Goal: Navigation & Orientation: Find specific page/section

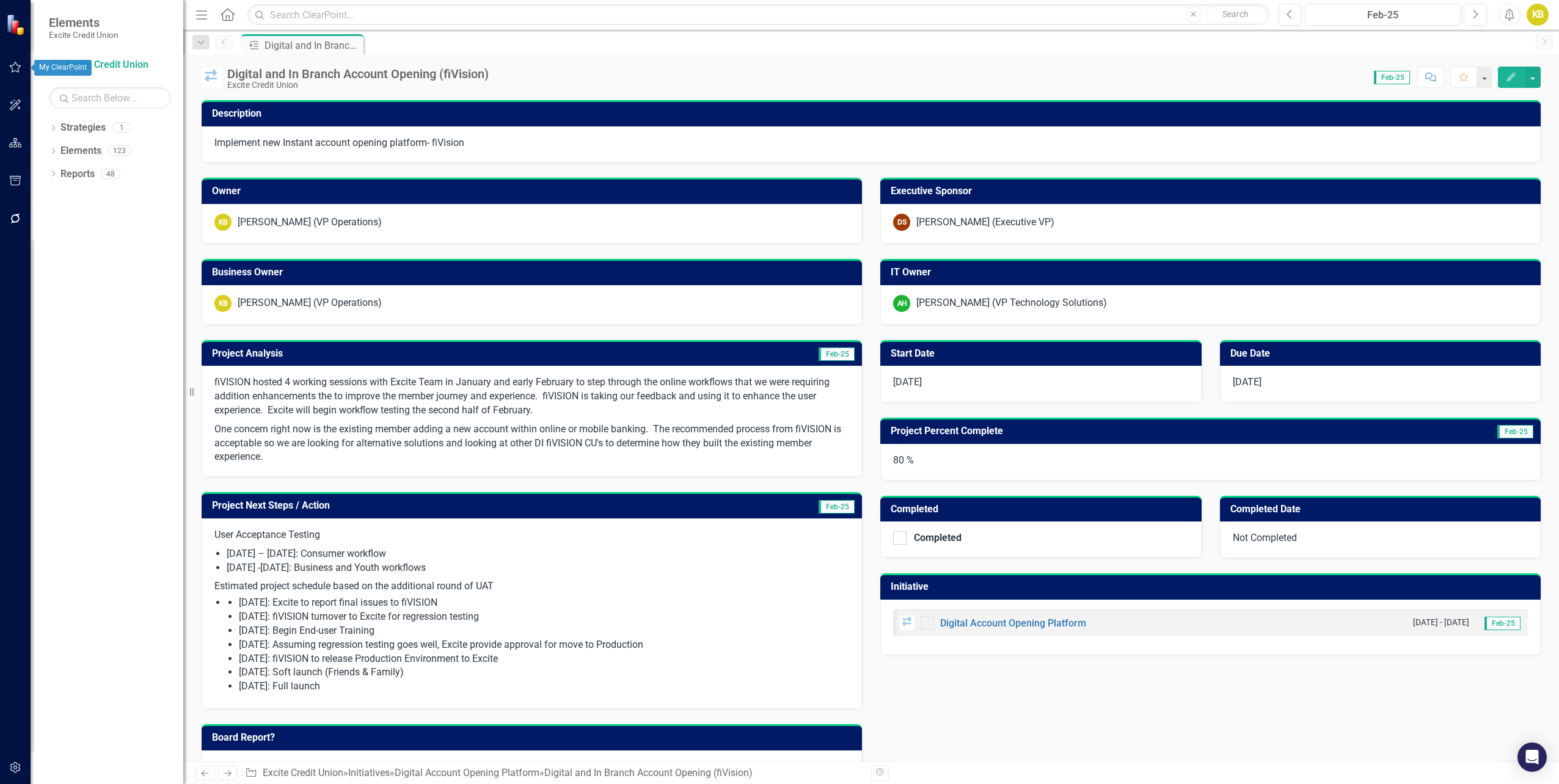
click at [16, 66] on icon "button" at bounding box center [15, 67] width 13 height 10
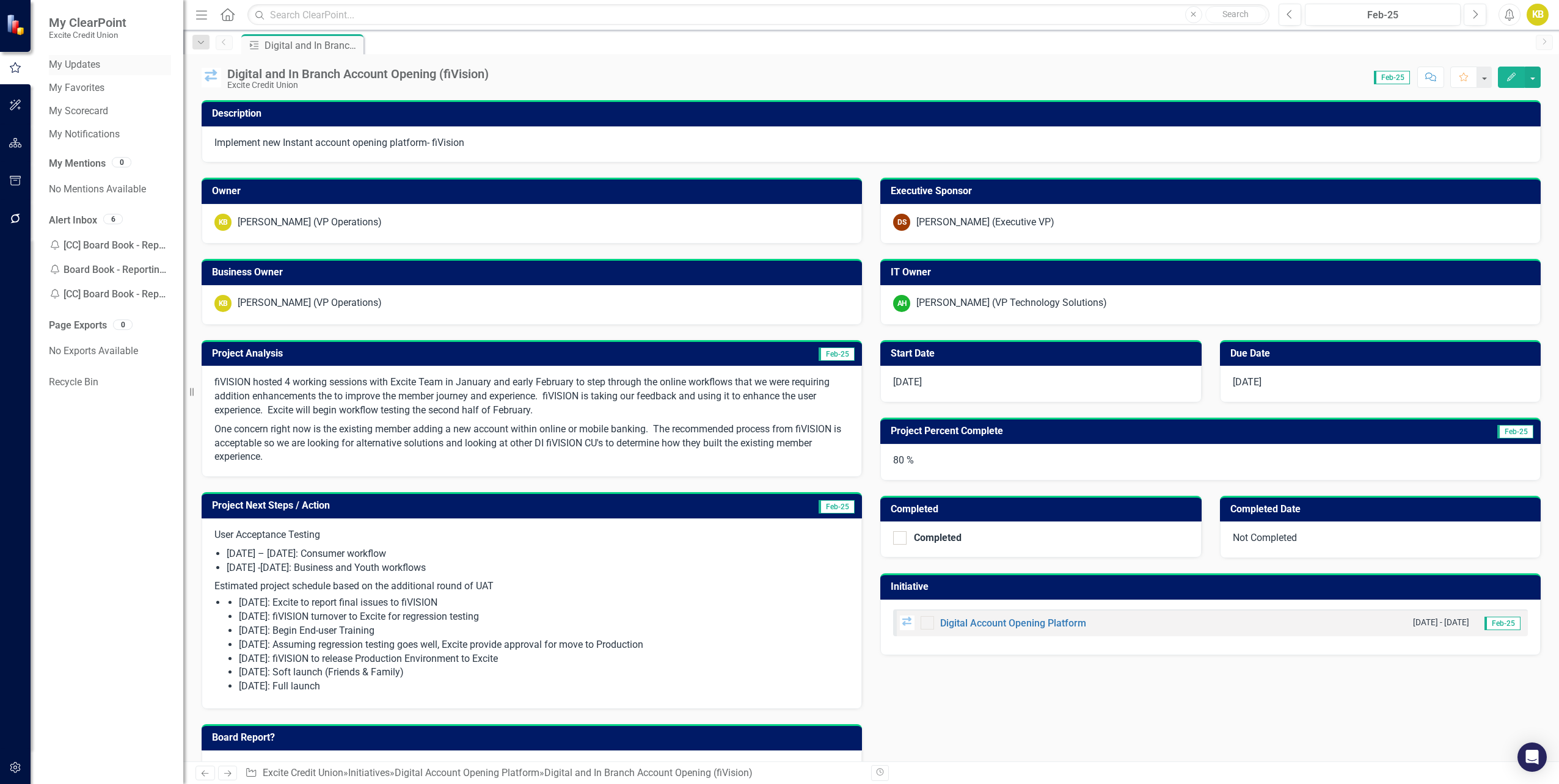
click at [78, 61] on link "My Updates" at bounding box center [109, 64] width 122 height 14
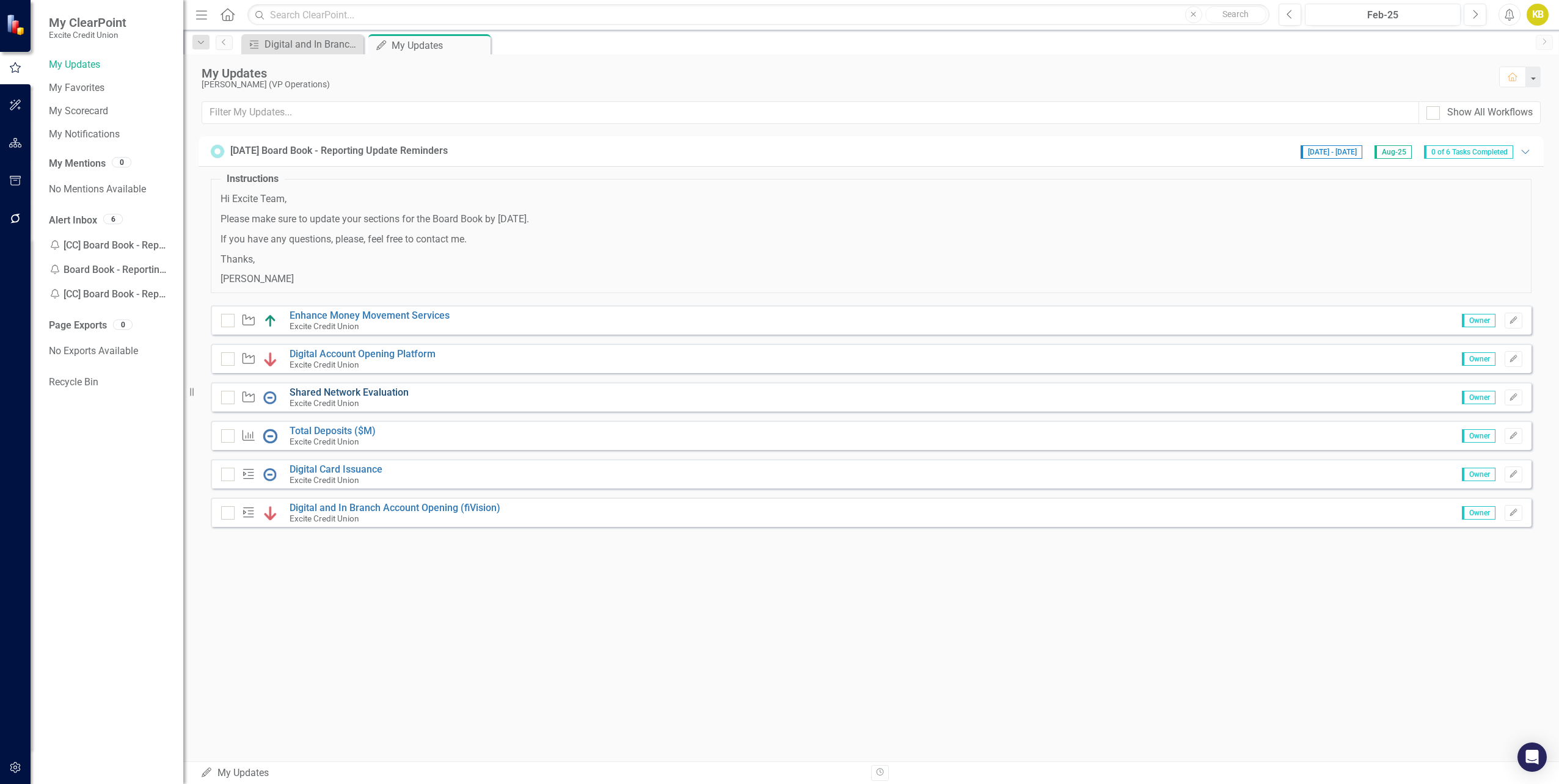
click at [307, 391] on link "Shared Network Evaluation" at bounding box center [349, 392] width 119 height 12
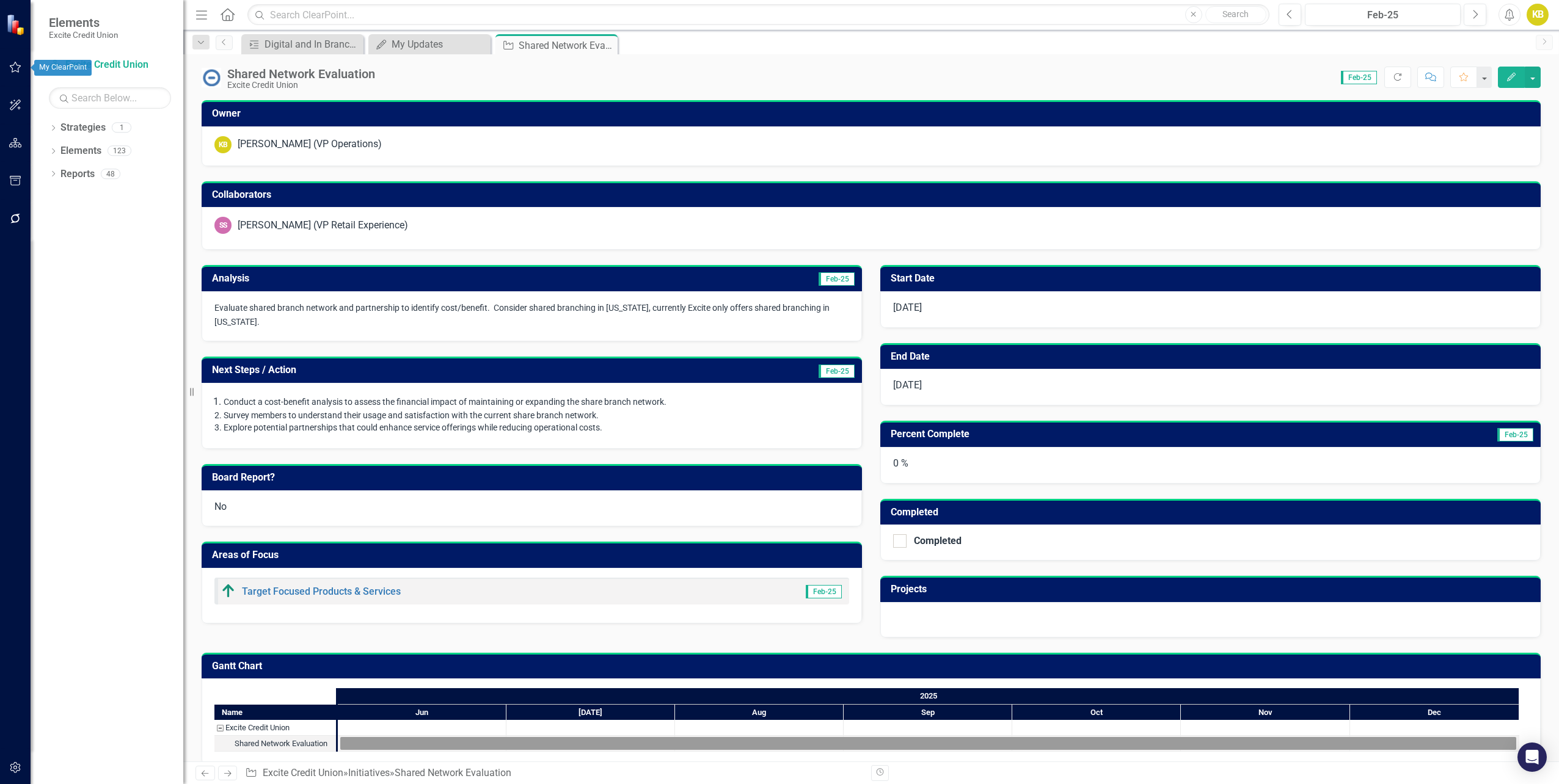
click at [10, 66] on icon "button" at bounding box center [16, 66] width 12 height 11
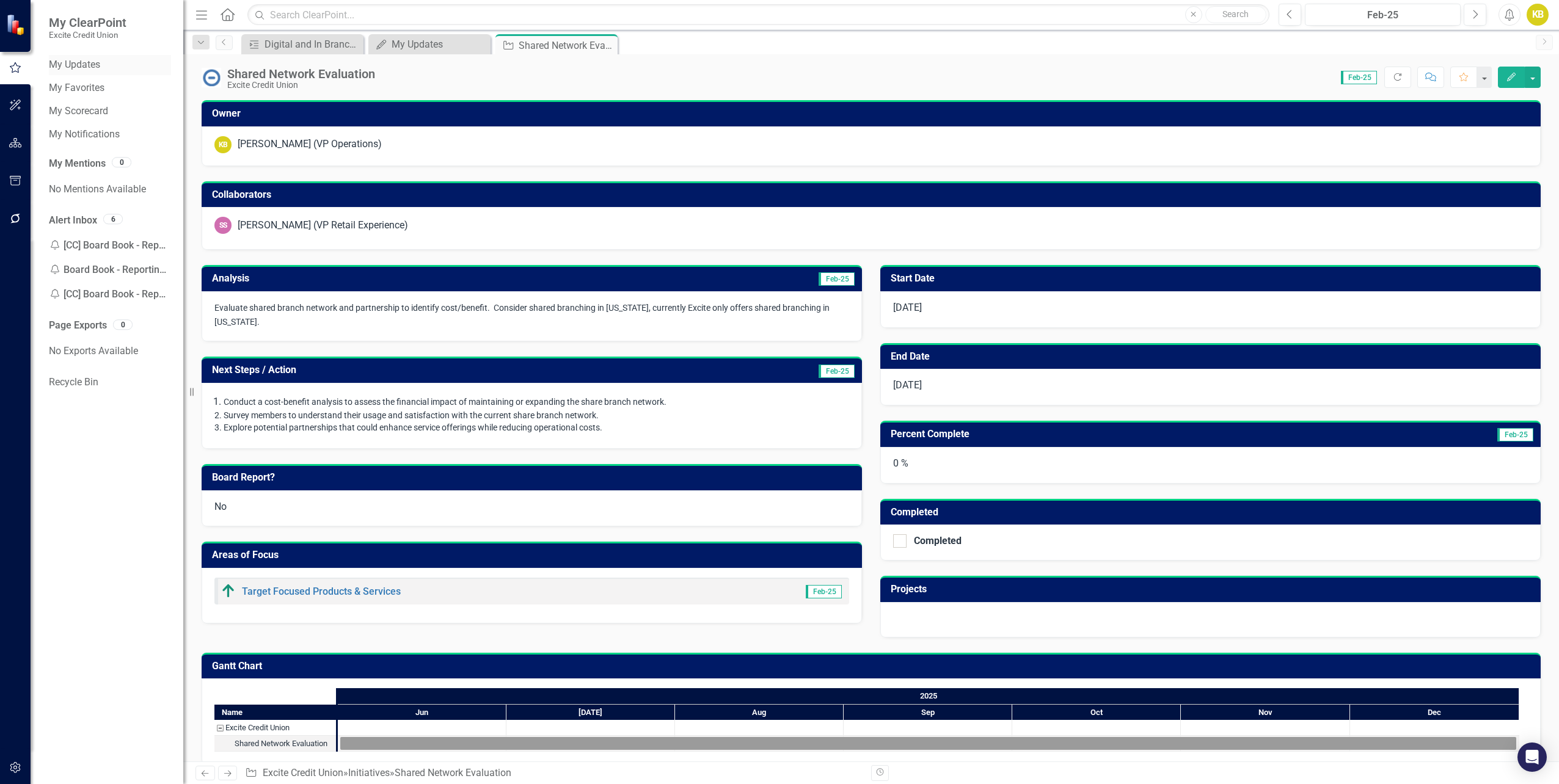
click at [89, 59] on link "My Updates" at bounding box center [109, 64] width 122 height 14
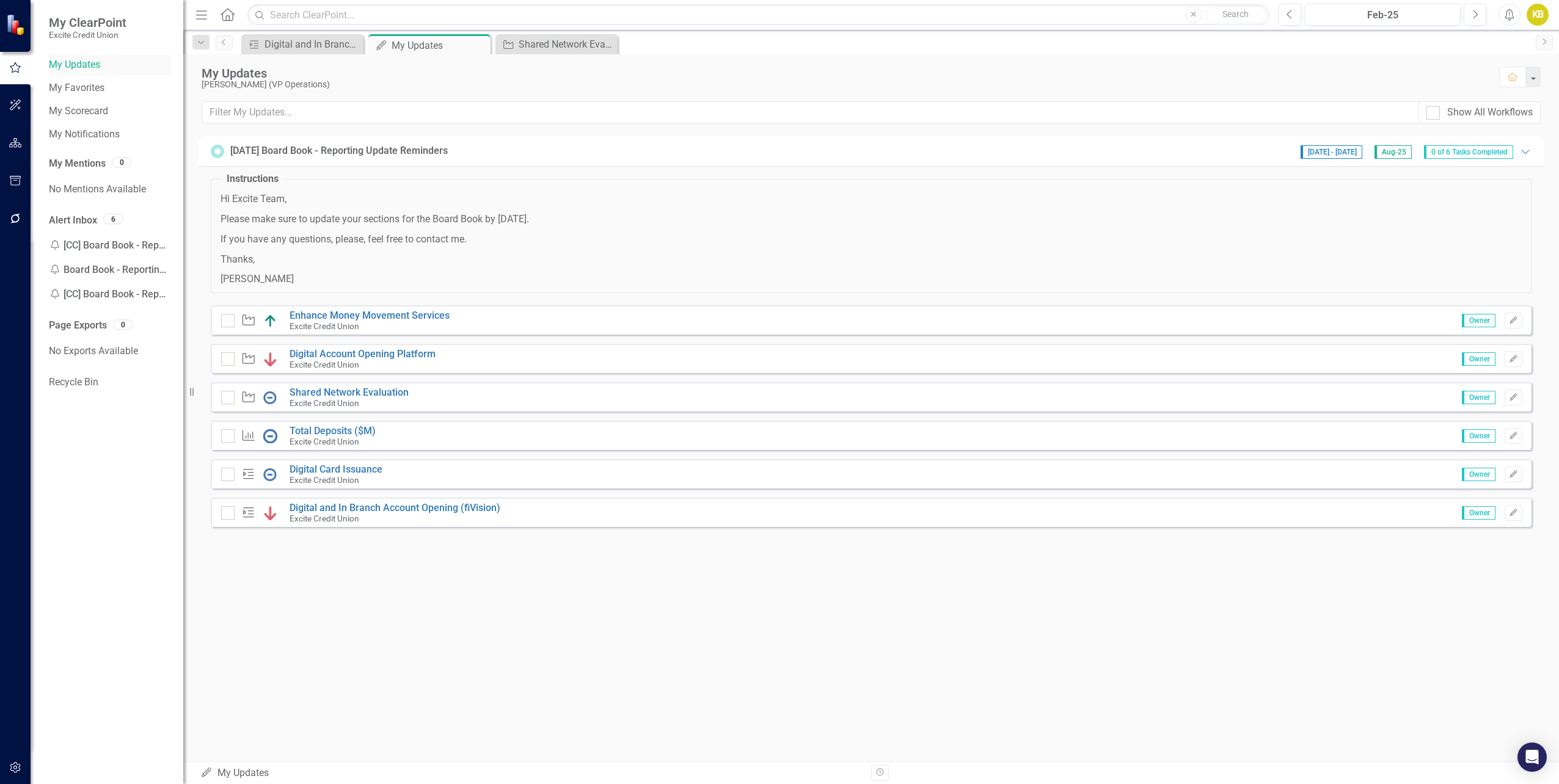
click at [64, 59] on link "My Updates" at bounding box center [109, 64] width 122 height 14
